Goal: Task Accomplishment & Management: Manage account settings

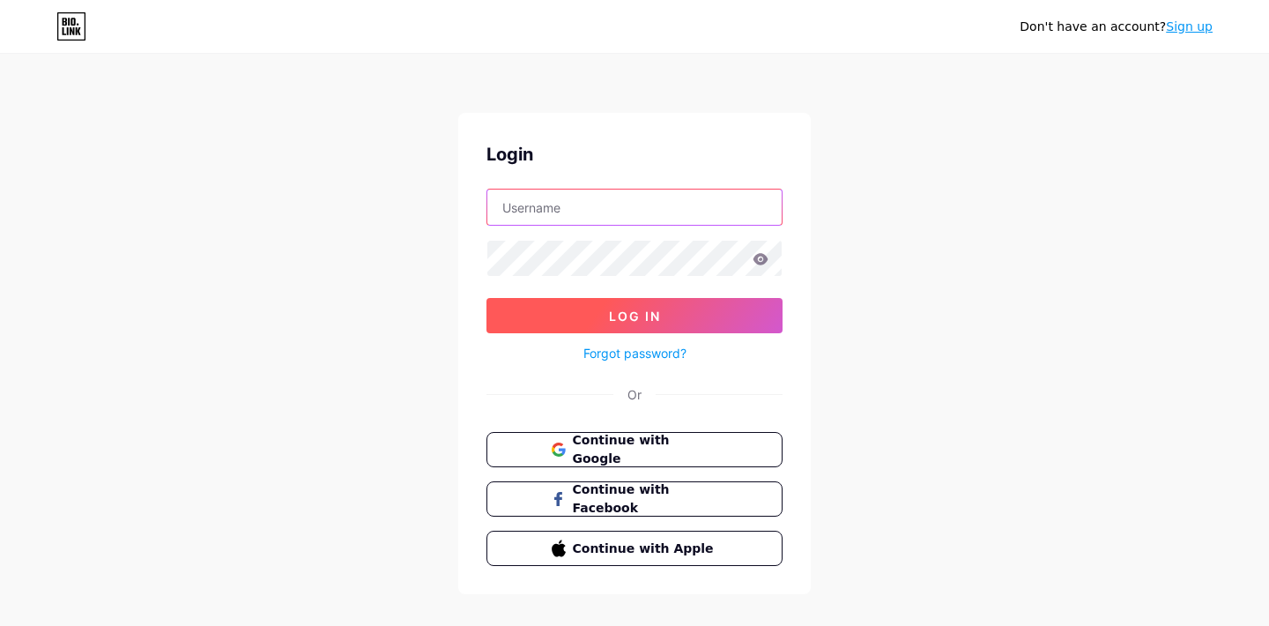
type input "[EMAIL_ADDRESS][DOMAIN_NAME]"
click at [653, 307] on button "Log In" at bounding box center [635, 315] width 296 height 35
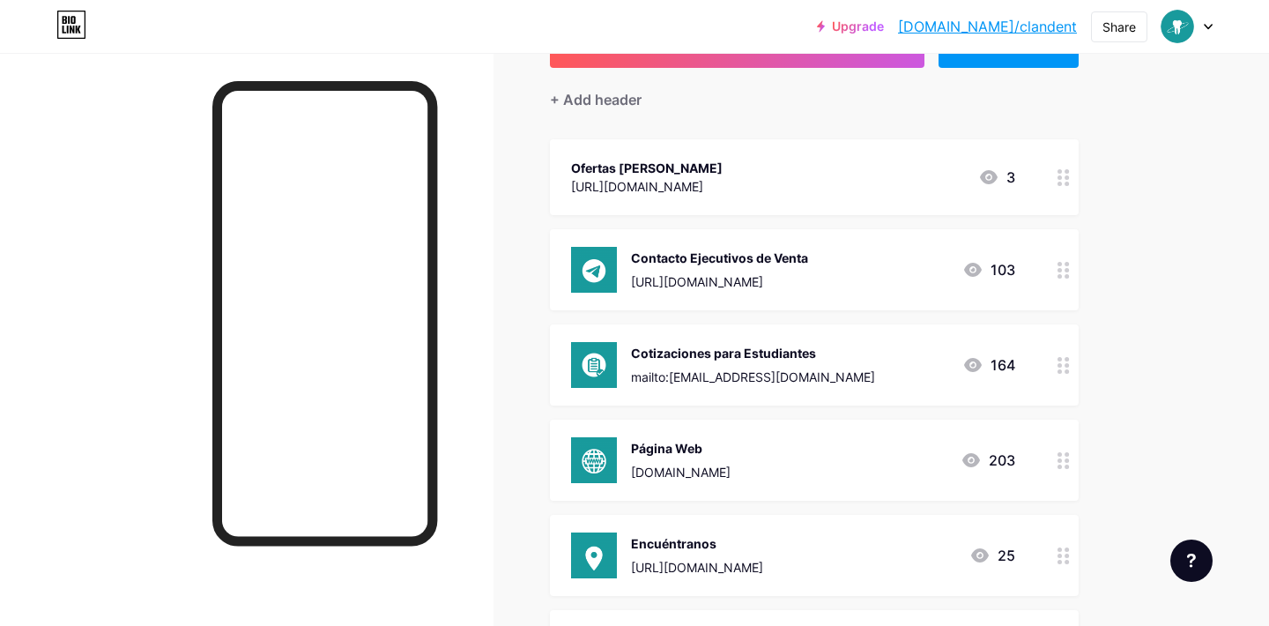
scroll to position [106, 0]
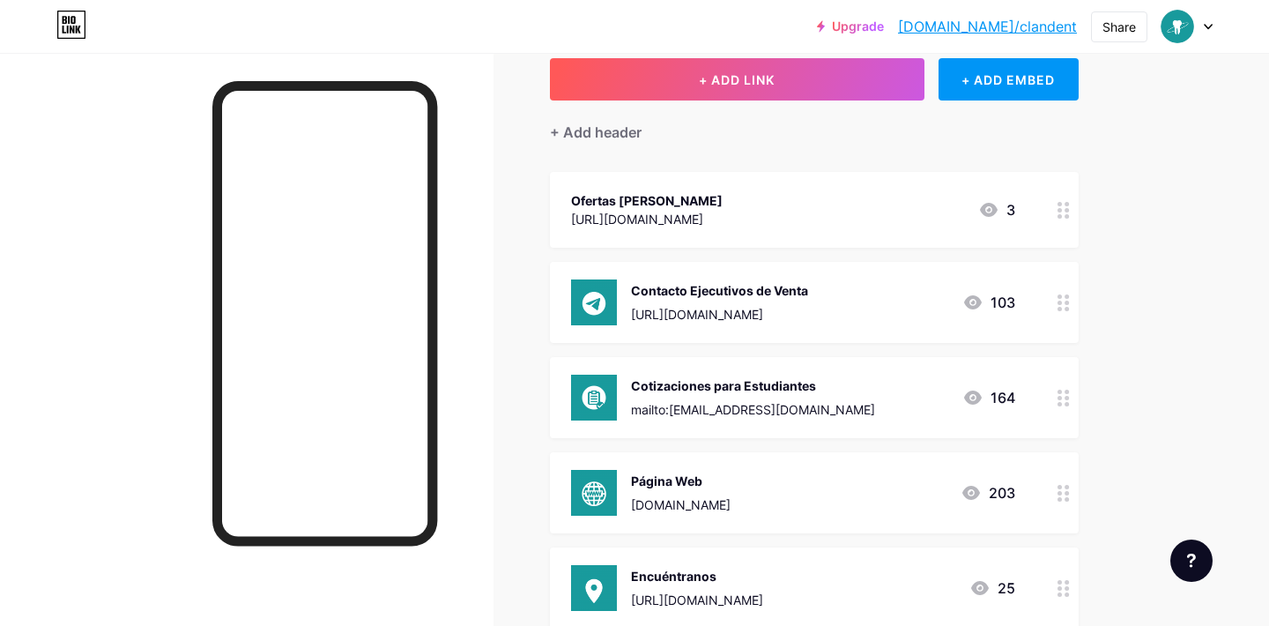
click at [1060, 211] on circle at bounding box center [1060, 210] width 4 height 4
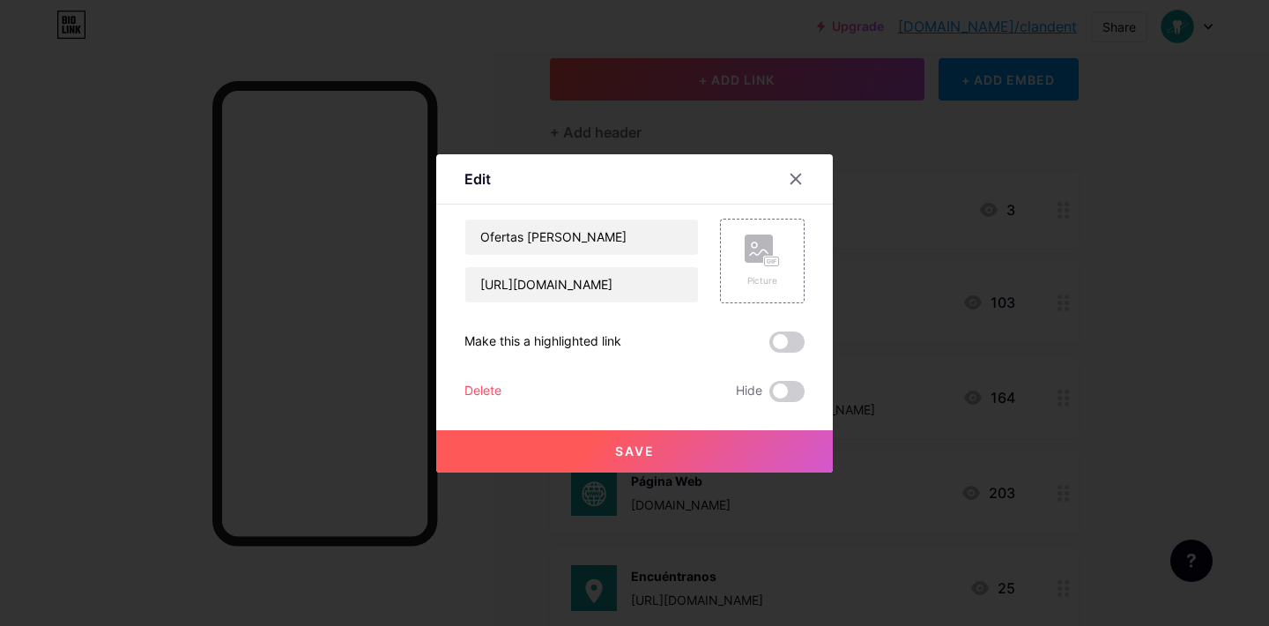
click at [503, 394] on div "Delete Hide" at bounding box center [635, 391] width 340 height 21
click at [486, 388] on div "Delete" at bounding box center [483, 391] width 37 height 21
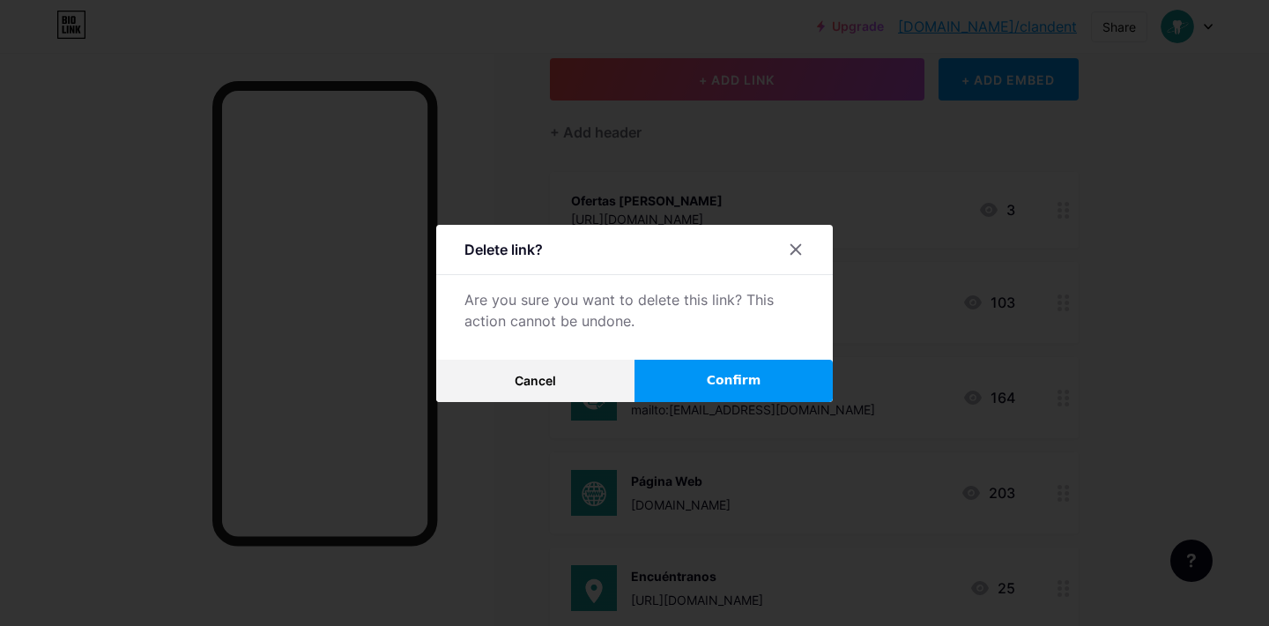
click at [717, 375] on span "Confirm" at bounding box center [734, 380] width 55 height 19
